Goal: Task Accomplishment & Management: Use online tool/utility

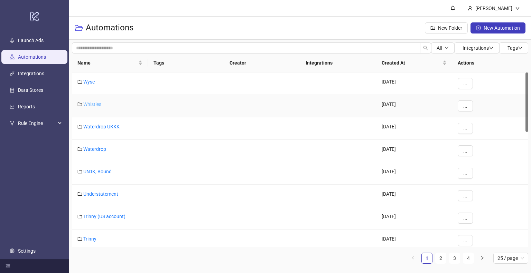
click at [92, 107] on link "Whistles" at bounding box center [92, 105] width 18 height 6
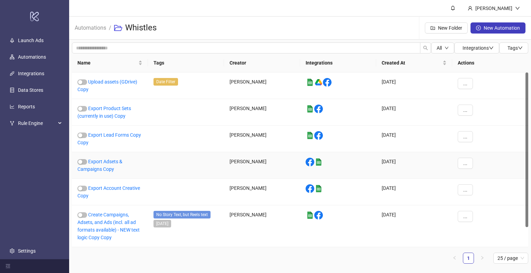
scroll to position [22, 0]
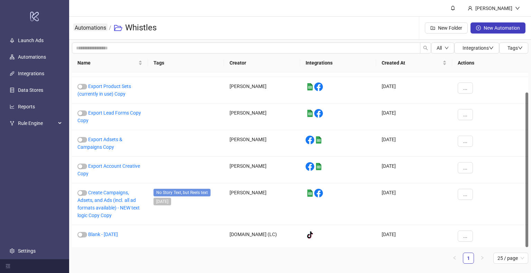
click at [90, 30] on link "Automations" at bounding box center [90, 28] width 34 height 8
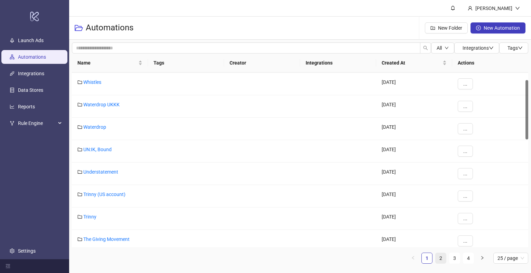
click at [439, 258] on link "2" at bounding box center [440, 258] width 10 height 10
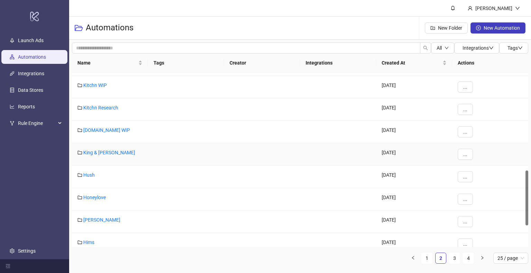
scroll to position [380, 0]
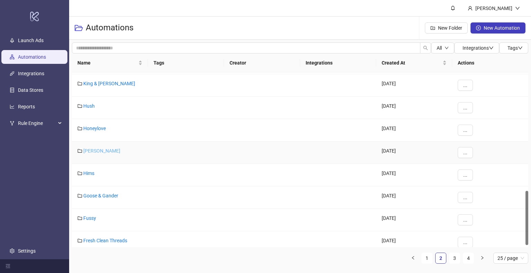
click at [91, 149] on link "[PERSON_NAME]" at bounding box center [101, 151] width 37 height 6
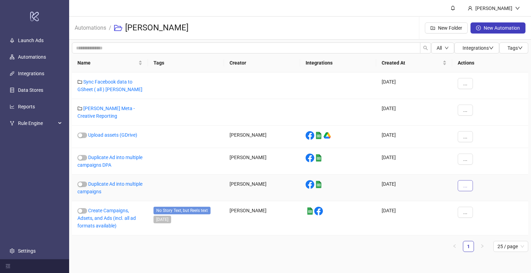
click at [464, 188] on span "..." at bounding box center [465, 186] width 4 height 6
click at [481, 242] on span "Duplicate" at bounding box center [481, 244] width 20 height 8
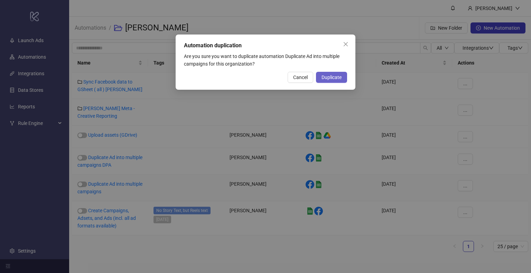
click at [325, 74] on button "Duplicate" at bounding box center [331, 77] width 31 height 11
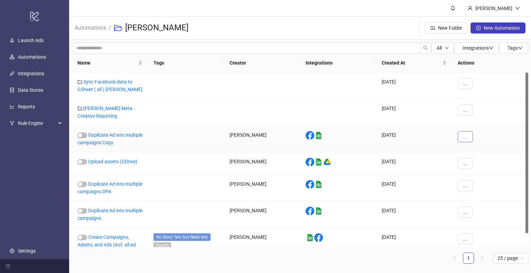
click at [465, 138] on span "..." at bounding box center [465, 137] width 4 height 6
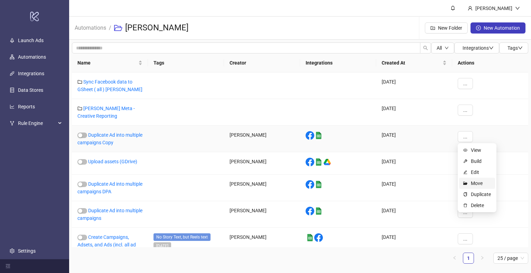
click at [484, 182] on span "Move" at bounding box center [481, 184] width 20 height 8
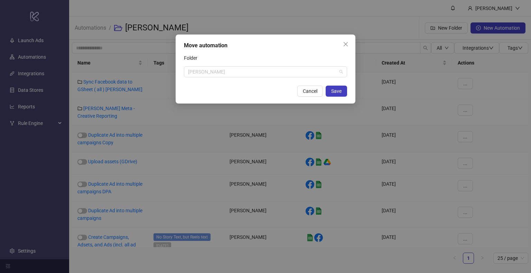
scroll to position [1161, 0]
drag, startPoint x: 214, startPoint y: 70, endPoint x: 171, endPoint y: 70, distance: 42.9
click at [171, 70] on div "Move automation Folder [PERSON_NAME] Cancel Save" at bounding box center [265, 136] width 531 height 273
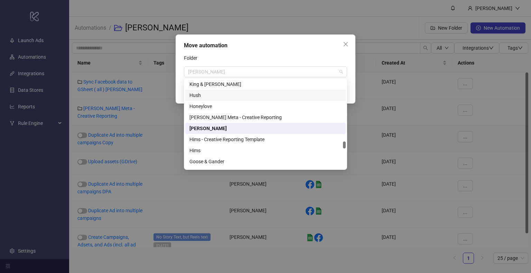
scroll to position [1230, 0]
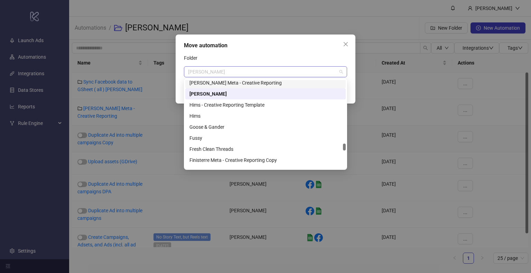
click at [203, 72] on span "[PERSON_NAME]" at bounding box center [265, 72] width 155 height 10
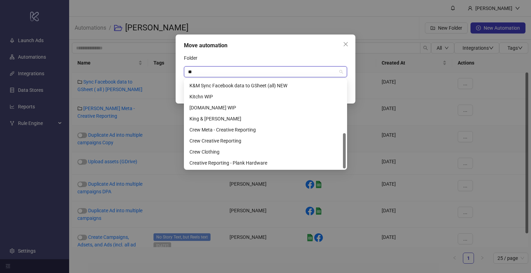
scroll to position [0, 0]
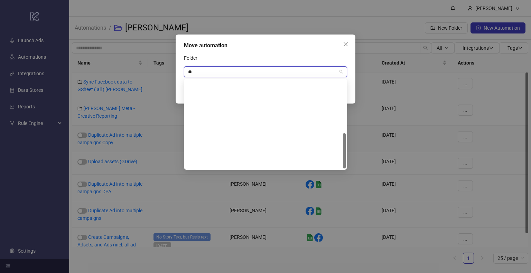
type input "***"
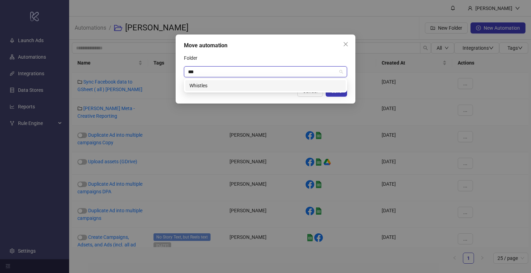
click at [211, 87] on div "Whistles" at bounding box center [265, 86] width 152 height 8
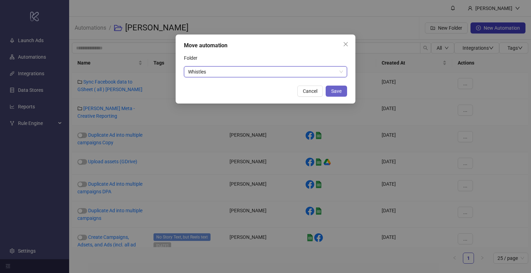
click at [329, 90] on button "Save" at bounding box center [336, 91] width 21 height 11
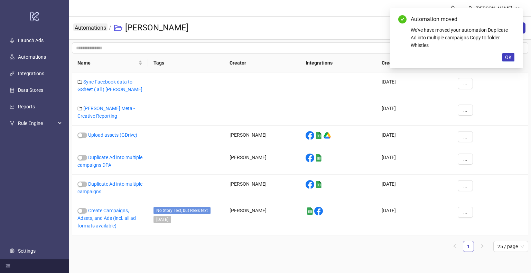
click at [91, 26] on link "Automations" at bounding box center [90, 28] width 34 height 8
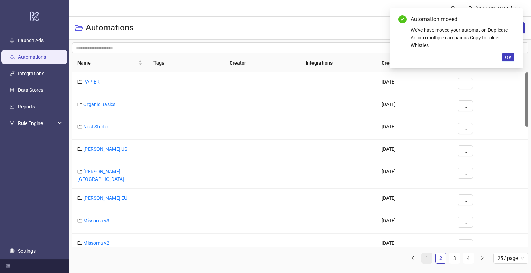
click at [426, 255] on link "1" at bounding box center [427, 258] width 10 height 10
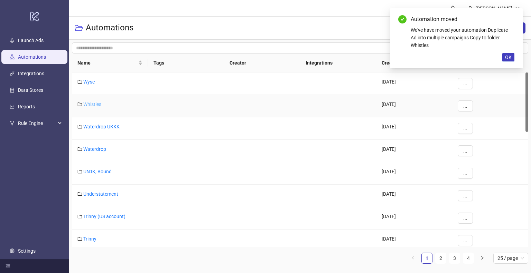
click at [91, 102] on link "Whistles" at bounding box center [92, 105] width 18 height 6
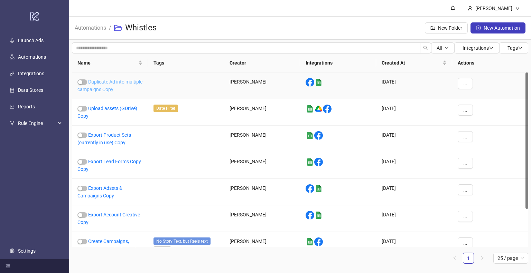
click at [109, 87] on link "Duplicate Ad into multiple campaigns Copy" at bounding box center [109, 85] width 65 height 13
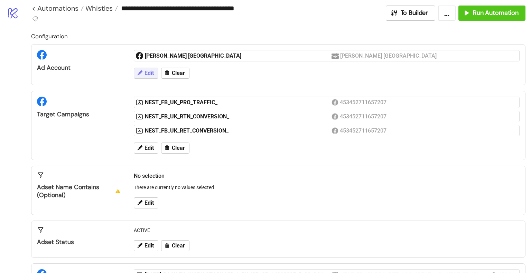
click at [144, 73] on button "Edit" at bounding box center [146, 73] width 25 height 11
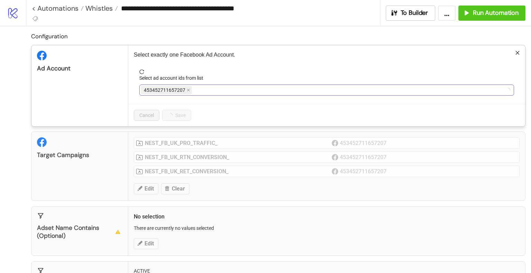
click at [211, 90] on div "453452711657207" at bounding box center [323, 90] width 365 height 10
click at [230, 90] on icon "close" at bounding box center [231, 89] width 3 height 3
click at [196, 91] on div at bounding box center [323, 90] width 365 height 10
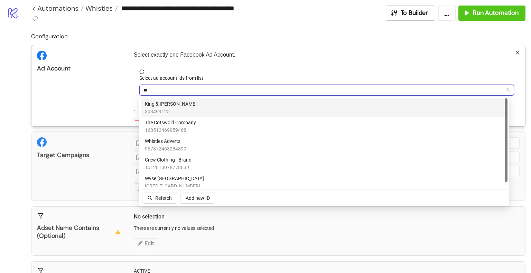
type input "***"
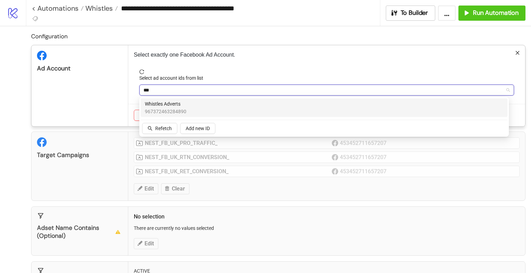
click at [179, 113] on span "967372463284890" at bounding box center [165, 112] width 41 height 8
click at [101, 94] on div "Ad Account" at bounding box center [79, 85] width 97 height 81
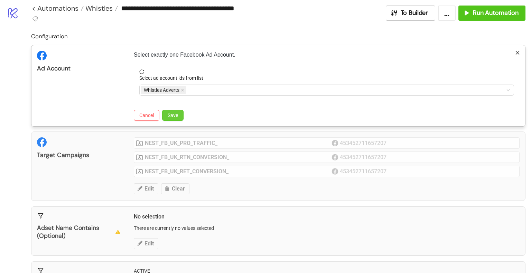
click at [176, 116] on span "Save" at bounding box center [173, 116] width 10 height 6
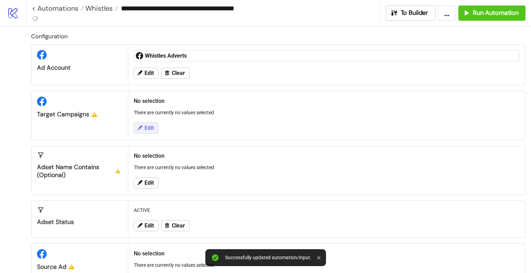
click at [145, 123] on button "Edit" at bounding box center [146, 128] width 25 height 11
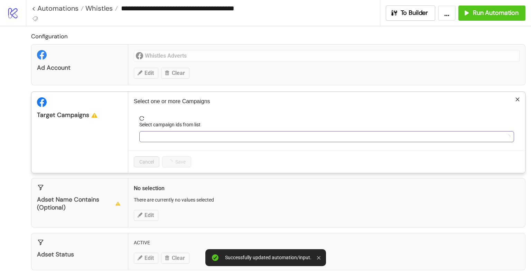
click at [176, 138] on div at bounding box center [323, 137] width 365 height 10
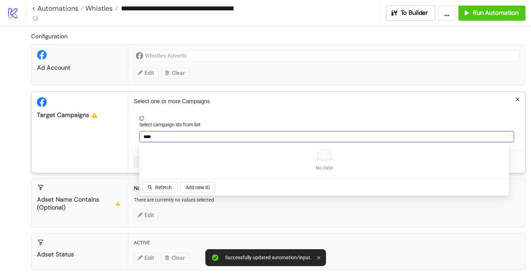
type input "*****"
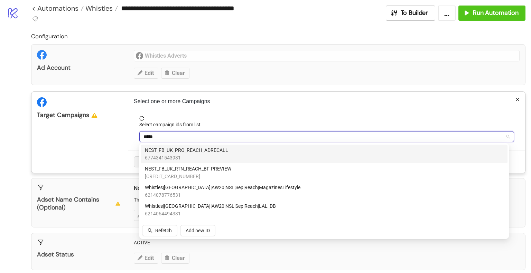
click at [184, 153] on span "NEST_FB_UK_PRO_REACH_ADRECALL" at bounding box center [186, 151] width 83 height 8
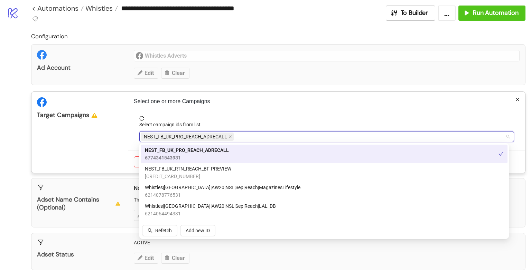
click at [92, 140] on div "Target Campaigns" at bounding box center [79, 132] width 97 height 81
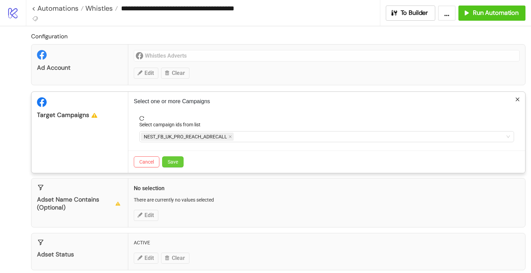
click at [175, 161] on span "Save" at bounding box center [173, 162] width 10 height 6
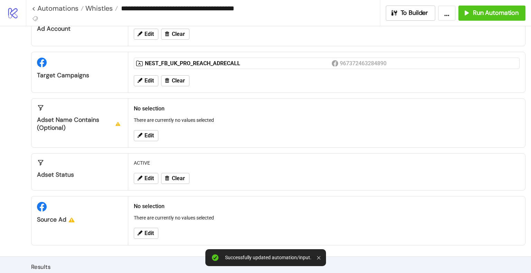
scroll to position [69, 0]
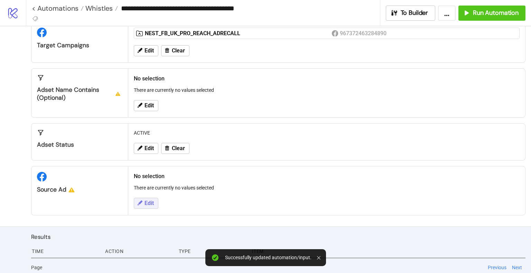
click at [147, 206] on button "Edit" at bounding box center [146, 203] width 25 height 11
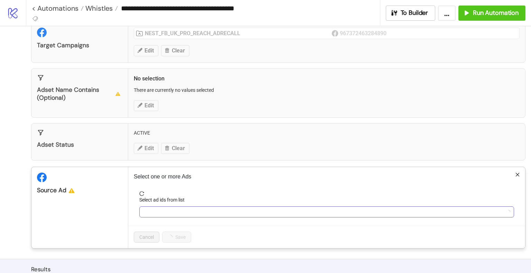
click at [187, 212] on div at bounding box center [323, 212] width 365 height 10
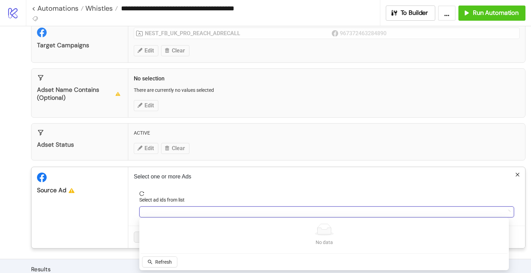
paste input "**********"
type input "**********"
click at [205, 212] on div "6900589930731" at bounding box center [323, 212] width 365 height 10
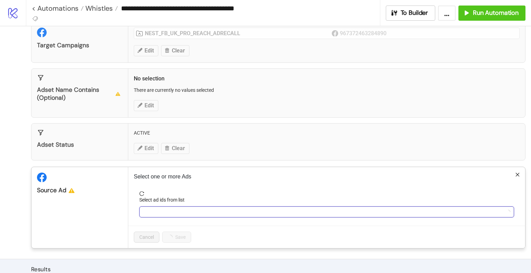
click at [143, 193] on icon "reload" at bounding box center [141, 193] width 5 height 5
click at [168, 211] on div at bounding box center [323, 212] width 365 height 10
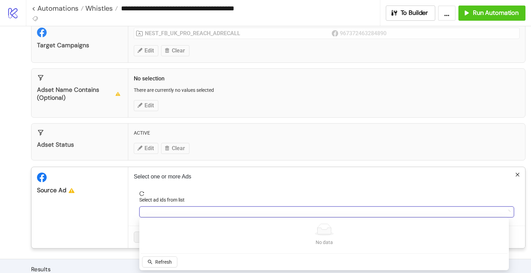
paste input "**********"
type input "**********"
click at [166, 263] on span "Refetch" at bounding box center [163, 263] width 17 height 6
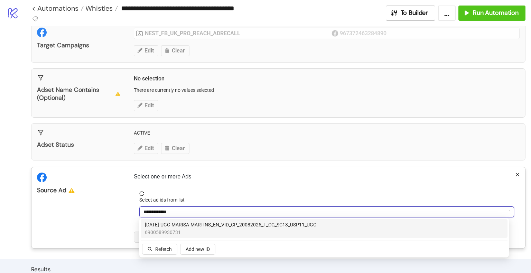
click at [167, 228] on span "[DATE]-UGC-MARISA-MARTINS_EN_VID_CP_20082025_F_CC_SC13_USP11_UGC" at bounding box center [230, 225] width 171 height 8
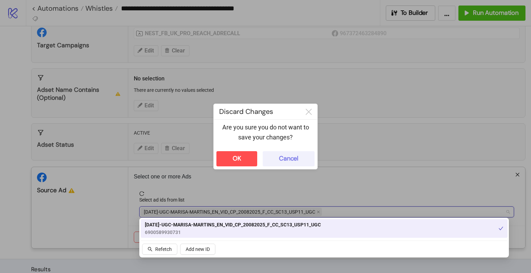
click at [288, 158] on div "Cancel" at bounding box center [288, 159] width 19 height 8
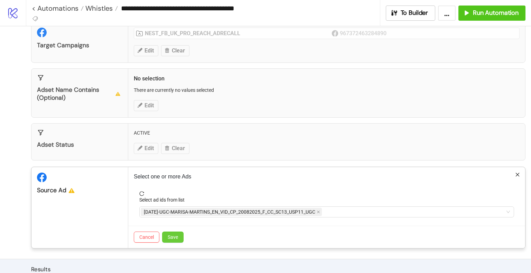
click at [168, 237] on span "Save" at bounding box center [173, 238] width 10 height 6
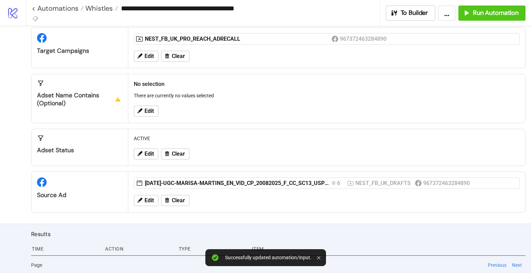
scroll to position [0, 0]
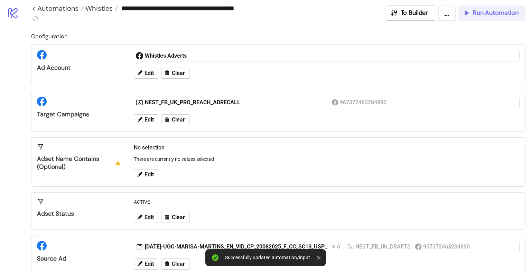
click at [495, 12] on span "Run Automation" at bounding box center [496, 13] width 46 height 8
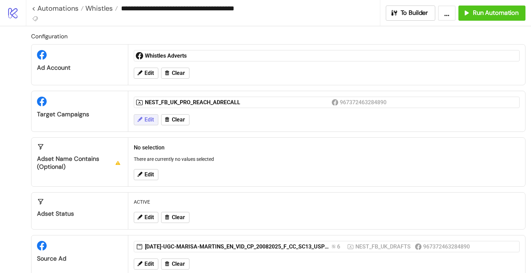
click at [146, 121] on span "Edit" at bounding box center [148, 120] width 9 height 6
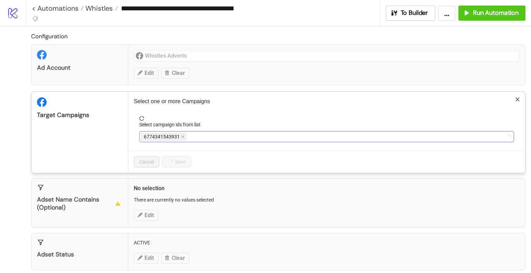
click at [264, 139] on div "6774341543931" at bounding box center [323, 137] width 365 height 10
click at [229, 135] on icon "close" at bounding box center [229, 136] width 3 height 3
click at [245, 138] on div at bounding box center [323, 137] width 365 height 10
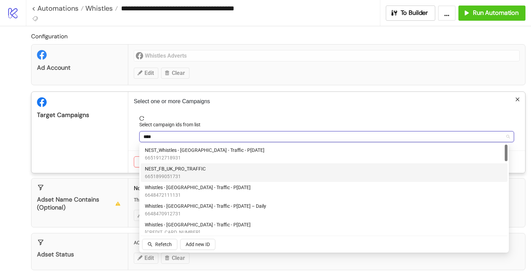
click at [225, 175] on div "NEST_FB_UK_PRO_TRAFFIC 6651899051731" at bounding box center [324, 172] width 358 height 15
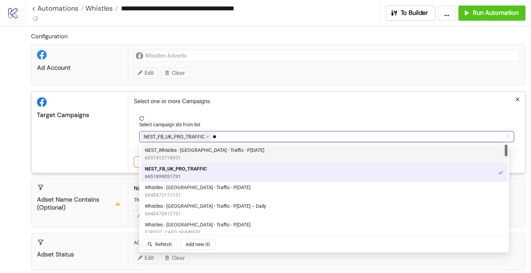
type input "*"
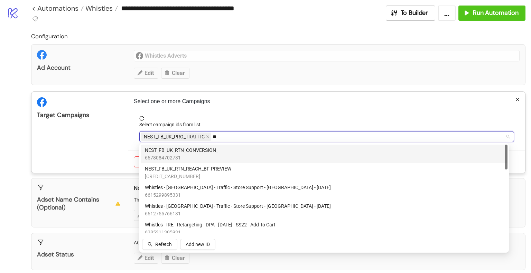
type input "***"
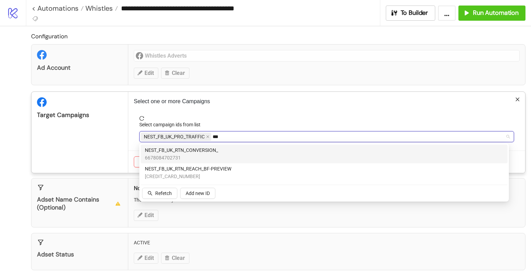
click at [200, 154] on span "6678084702731" at bounding box center [181, 158] width 73 height 8
click at [104, 138] on div "Target Campaigns" at bounding box center [79, 132] width 97 height 81
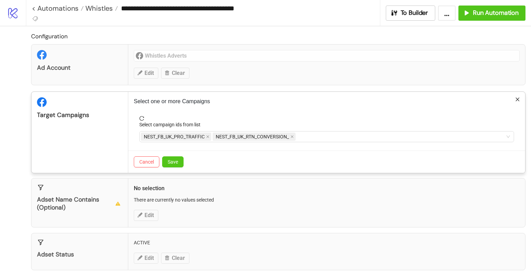
click at [177, 161] on span "Save" at bounding box center [173, 162] width 10 height 6
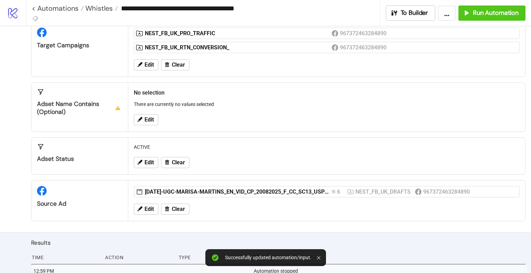
scroll to position [118, 0]
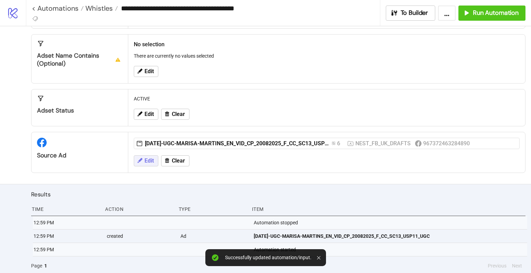
click at [144, 165] on button "Edit" at bounding box center [146, 161] width 25 height 11
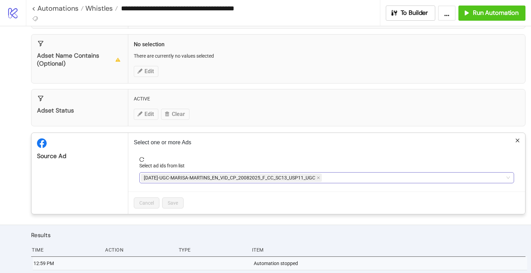
click at [371, 174] on div "[DATE]-UGC-MARISA-MARTINS_EN_VID_CP_20082025_F_CC_SC13_USP11_UGC" at bounding box center [323, 178] width 365 height 10
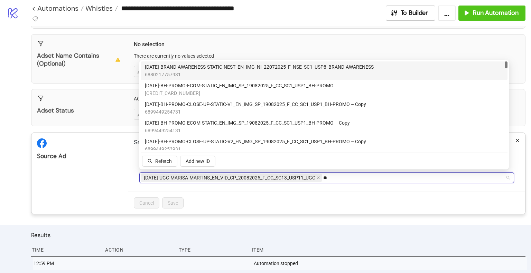
type input "*"
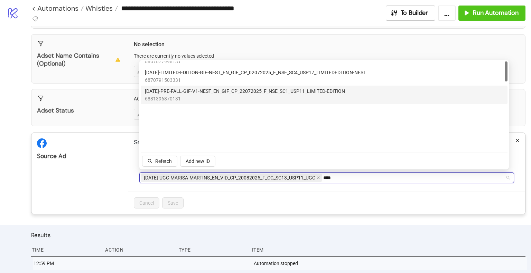
scroll to position [0, 0]
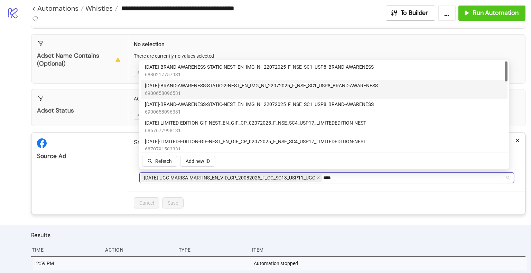
click at [244, 89] on span "[DATE]-BRAND-AWARENESS-STATIC-2-NEST_EN_IMG_NI_22072025_F_NSE_SC1_USP8_BRAND-AW…" at bounding box center [261, 86] width 233 height 8
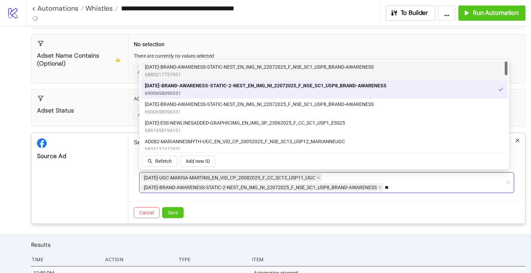
type input "*"
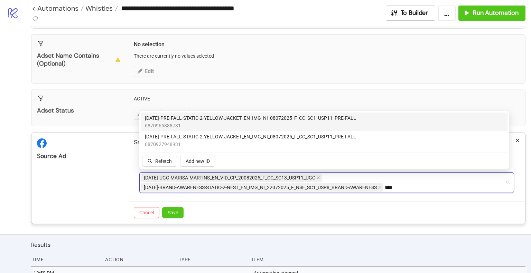
type input "*****"
click at [352, 123] on span "6870965888731" at bounding box center [250, 126] width 211 height 8
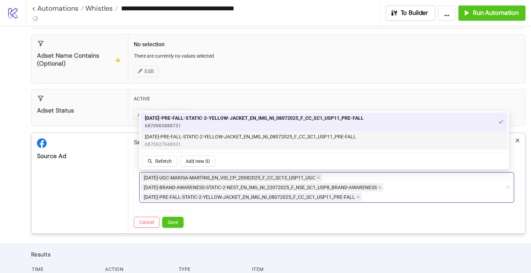
drag, startPoint x: 100, startPoint y: 193, endPoint x: 115, endPoint y: 199, distance: 16.9
click at [100, 193] on div "Source Ad" at bounding box center [79, 183] width 97 height 101
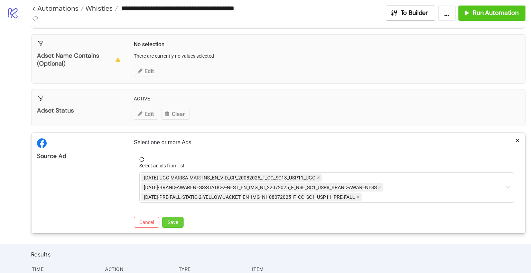
click at [175, 222] on span "Save" at bounding box center [173, 223] width 10 height 6
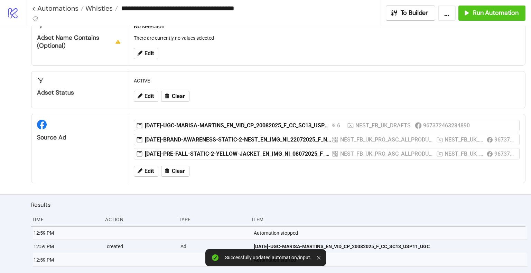
scroll to position [146, 0]
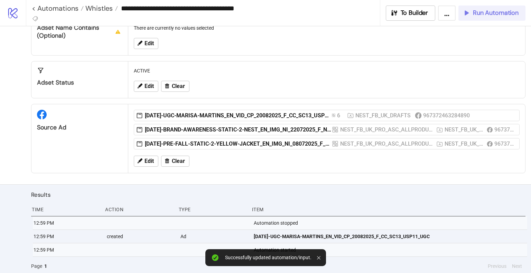
click at [485, 11] on span "Run Automation" at bounding box center [496, 13] width 46 height 8
